Goal: Check status: Check status

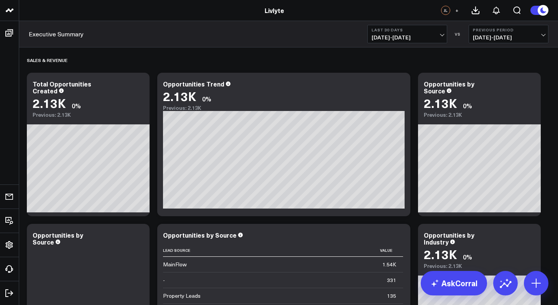
click at [435, 38] on span "[DATE] - [DATE]" at bounding box center [406, 37] width 71 height 6
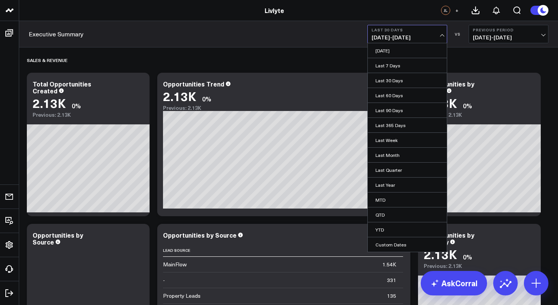
click at [315, 74] on div "Opportunities Trend 2.13K 0% Previous: 2.13K [#fff fontSize:14px lineHeight:16p…" at bounding box center [283, 145] width 253 height 144
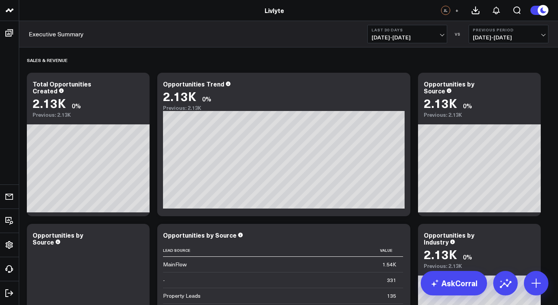
click at [389, 37] on span "[DATE] - [DATE]" at bounding box center [406, 37] width 71 height 6
click at [279, 46] on div "Executive Summary Last 30 Days [DATE] - [DATE] VS Previous Period [DATE] - [DAT…" at bounding box center [288, 34] width 538 height 26
click at [427, 53] on div "Sales & Revenue" at bounding box center [288, 60] width 523 height 18
click at [427, 43] on div "Executive Summary Last 30 Days [DATE] - [DATE] VS Previous Period [DATE] - [DAT…" at bounding box center [288, 34] width 538 height 26
click at [425, 35] on span "[DATE] - [DATE]" at bounding box center [406, 37] width 71 height 6
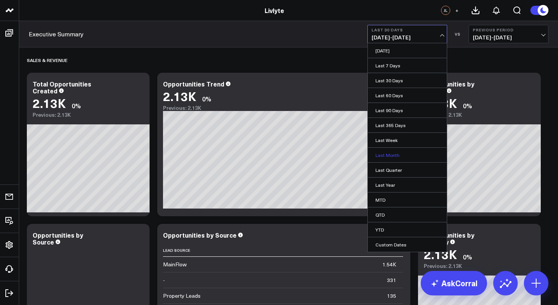
click at [397, 159] on link "Last Month" at bounding box center [407, 155] width 79 height 15
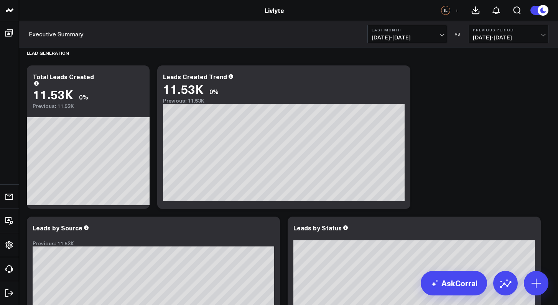
scroll to position [637, 0]
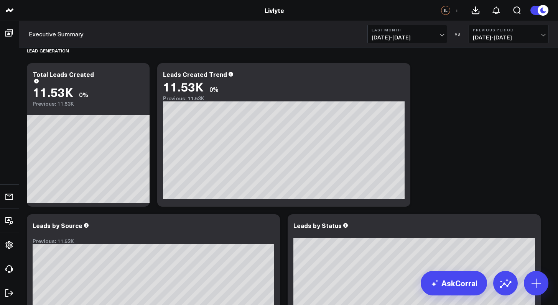
click at [440, 36] on span "[DATE] - [DATE]" at bounding box center [406, 37] width 71 height 6
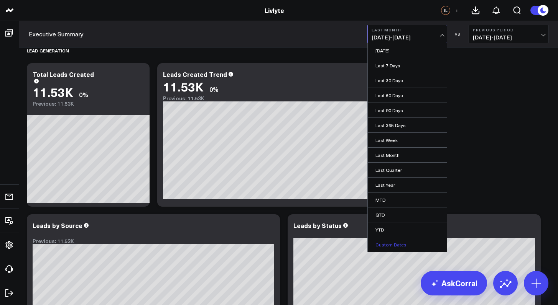
click at [396, 242] on link "Custom Dates" at bounding box center [407, 245] width 79 height 15
select select "9"
select select "2025"
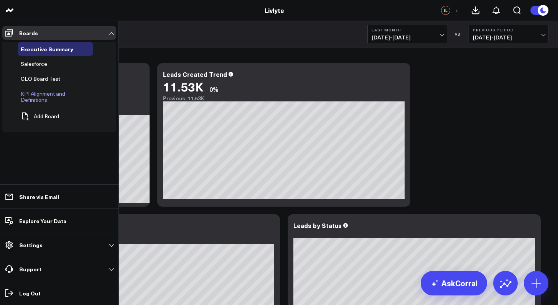
click at [28, 99] on span "KPI Alignment and Definitions" at bounding box center [43, 96] width 44 height 13
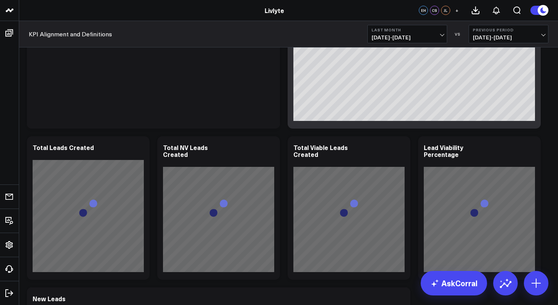
scroll to position [862, 0]
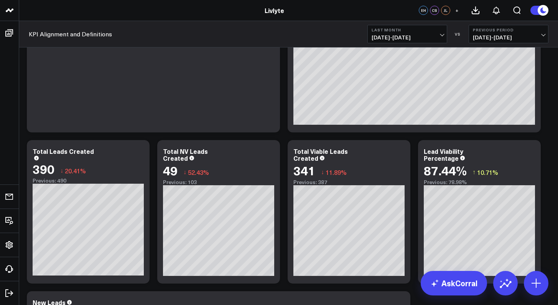
click at [483, 31] on b "Previous Period" at bounding box center [508, 30] width 71 height 5
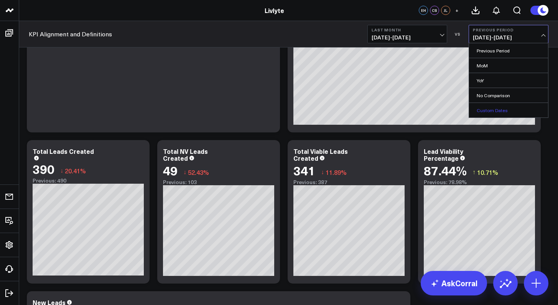
click at [484, 108] on link "Custom Dates" at bounding box center [508, 110] width 79 height 15
select select "9"
select select "2025"
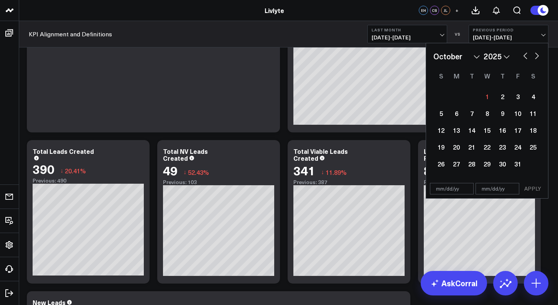
click at [519, 57] on div "January February March April May June July August September October November [D…" at bounding box center [486, 56] width 107 height 11
click at [525, 57] on button "button" at bounding box center [525, 55] width 8 height 9
select select "8"
select select "2025"
click at [525, 56] on button "button" at bounding box center [525, 55] width 8 height 9
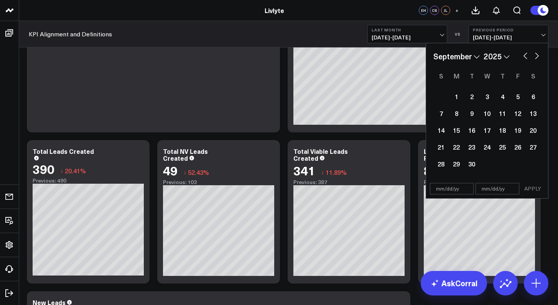
select select "7"
select select "2025"
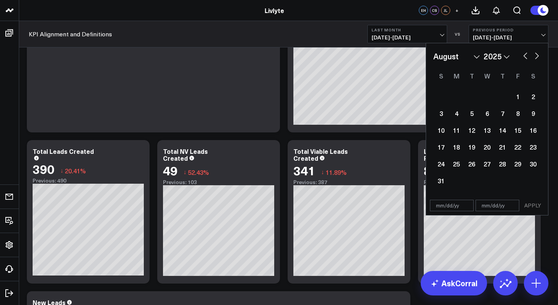
click at [524, 56] on button "button" at bounding box center [525, 55] width 8 height 9
select select "6"
select select "2025"
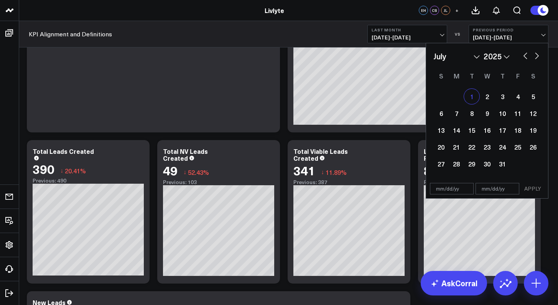
click at [471, 96] on div "1" at bounding box center [471, 96] width 15 height 15
type input "[DATE]"
select select "6"
select select "2025"
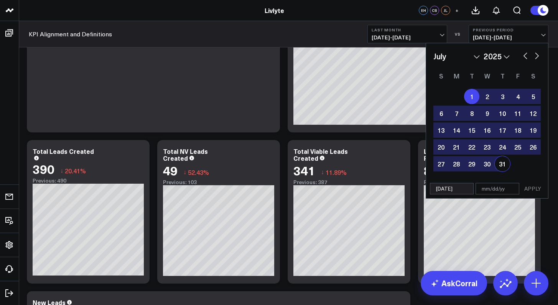
click at [496, 162] on div "31" at bounding box center [501, 163] width 15 height 15
type input "[DATE]"
select select "6"
select select "2025"
click at [525, 190] on button "APPLY" at bounding box center [532, 188] width 23 height 11
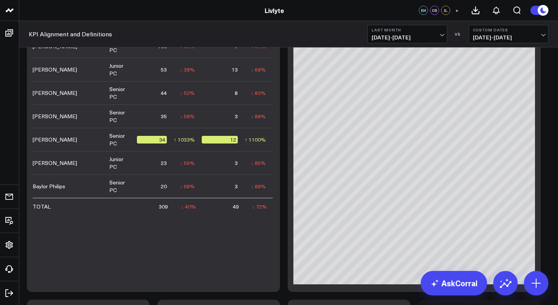
scroll to position [676, 0]
